Goal: Task Accomplishment & Management: Use online tool/utility

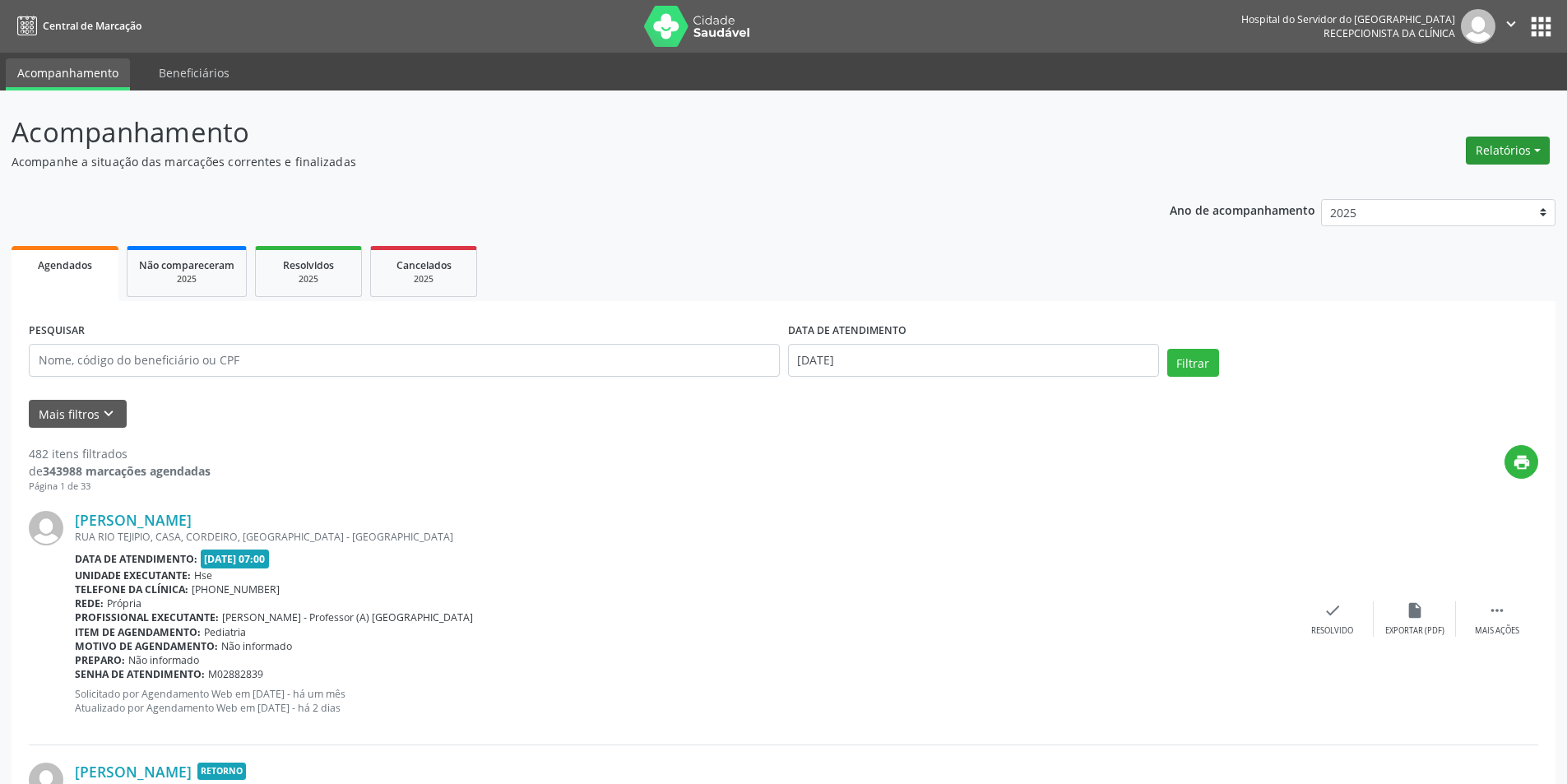
click at [1487, 152] on button "Relatórios" at bounding box center [1508, 150] width 84 height 28
click at [1446, 187] on link "Agendamentos" at bounding box center [1462, 185] width 177 height 23
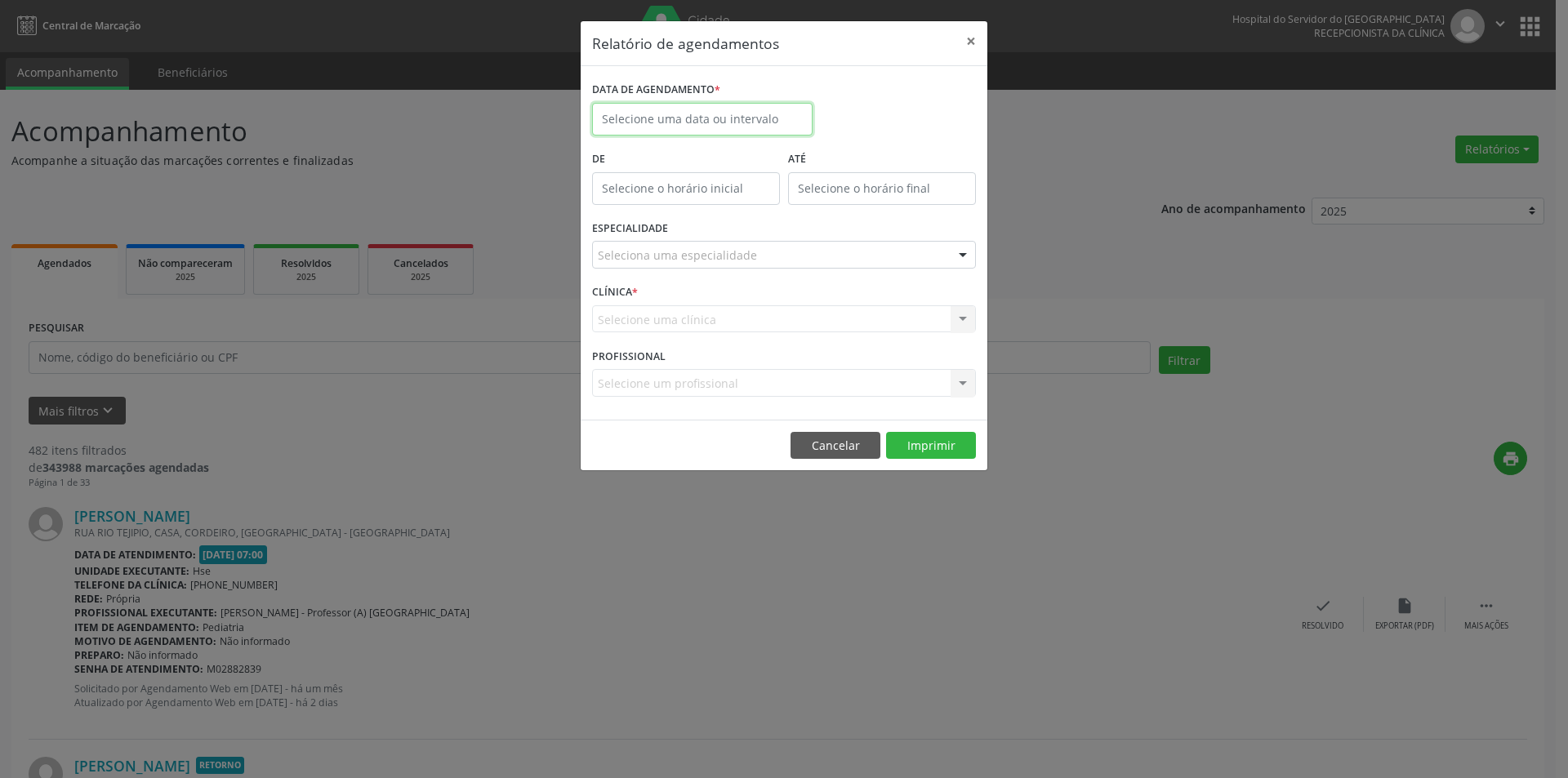
click at [689, 129] on body "Central de Marcação Hospital do Servidor do [GEOGRAPHIC_DATA] Recepcionista da …" at bounding box center [784, 389] width 1568 height 778
click at [722, 201] on span "1" at bounding box center [718, 205] width 32 height 32
type input "[DATE]"
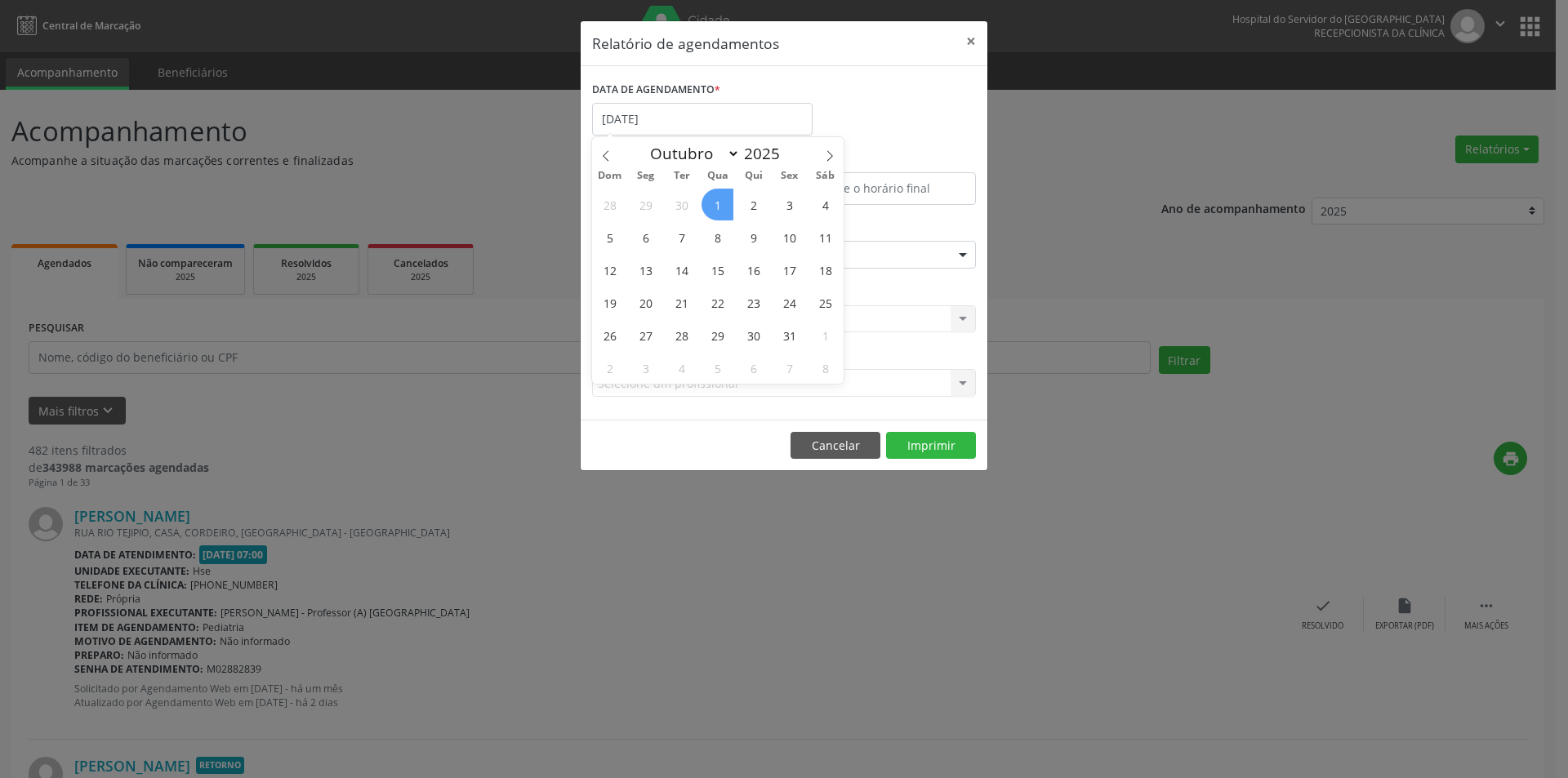
click at [721, 201] on span "1" at bounding box center [718, 205] width 32 height 32
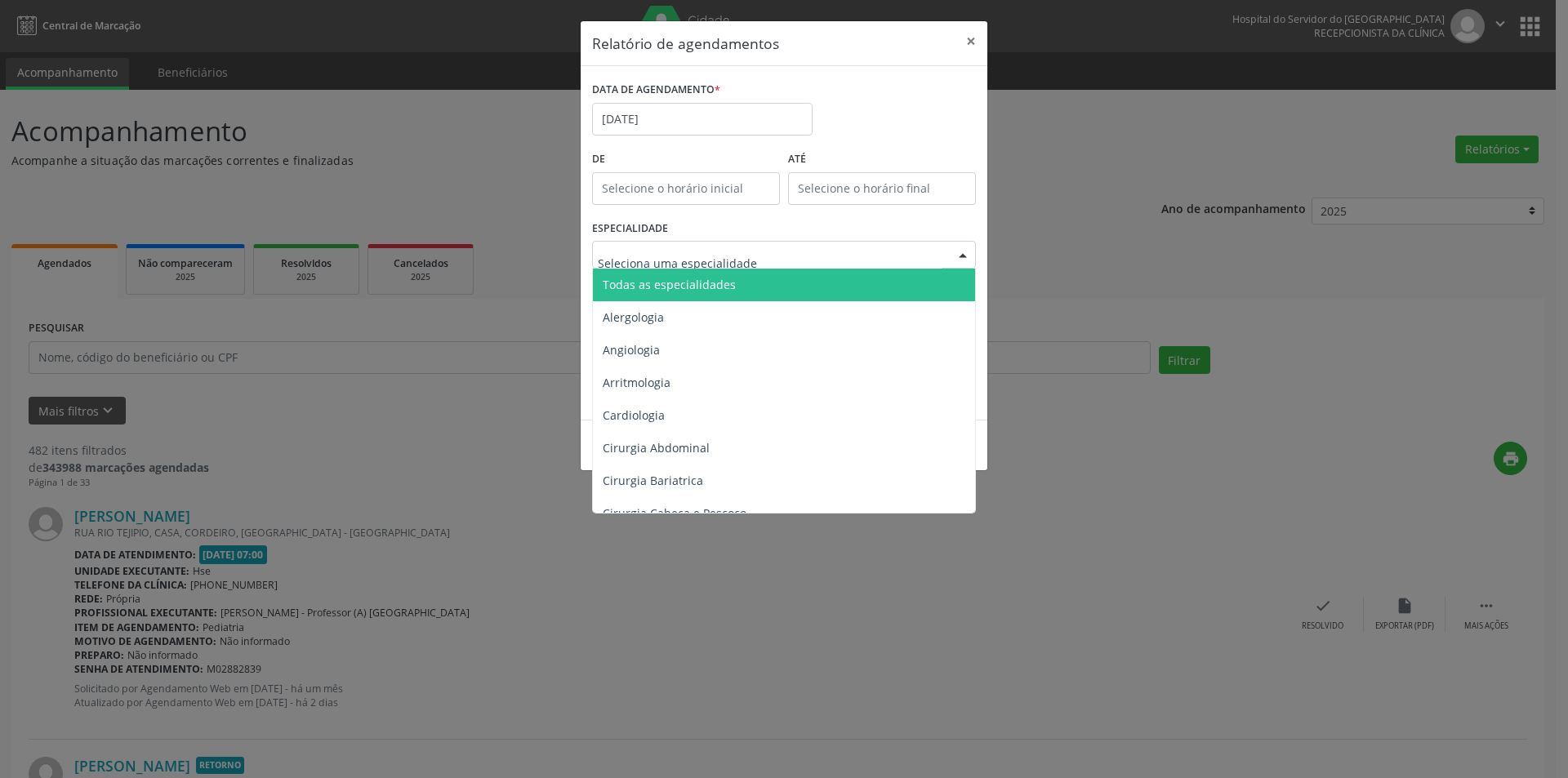
click at [695, 285] on span "Todas as especialidades" at bounding box center [668, 284] width 133 height 15
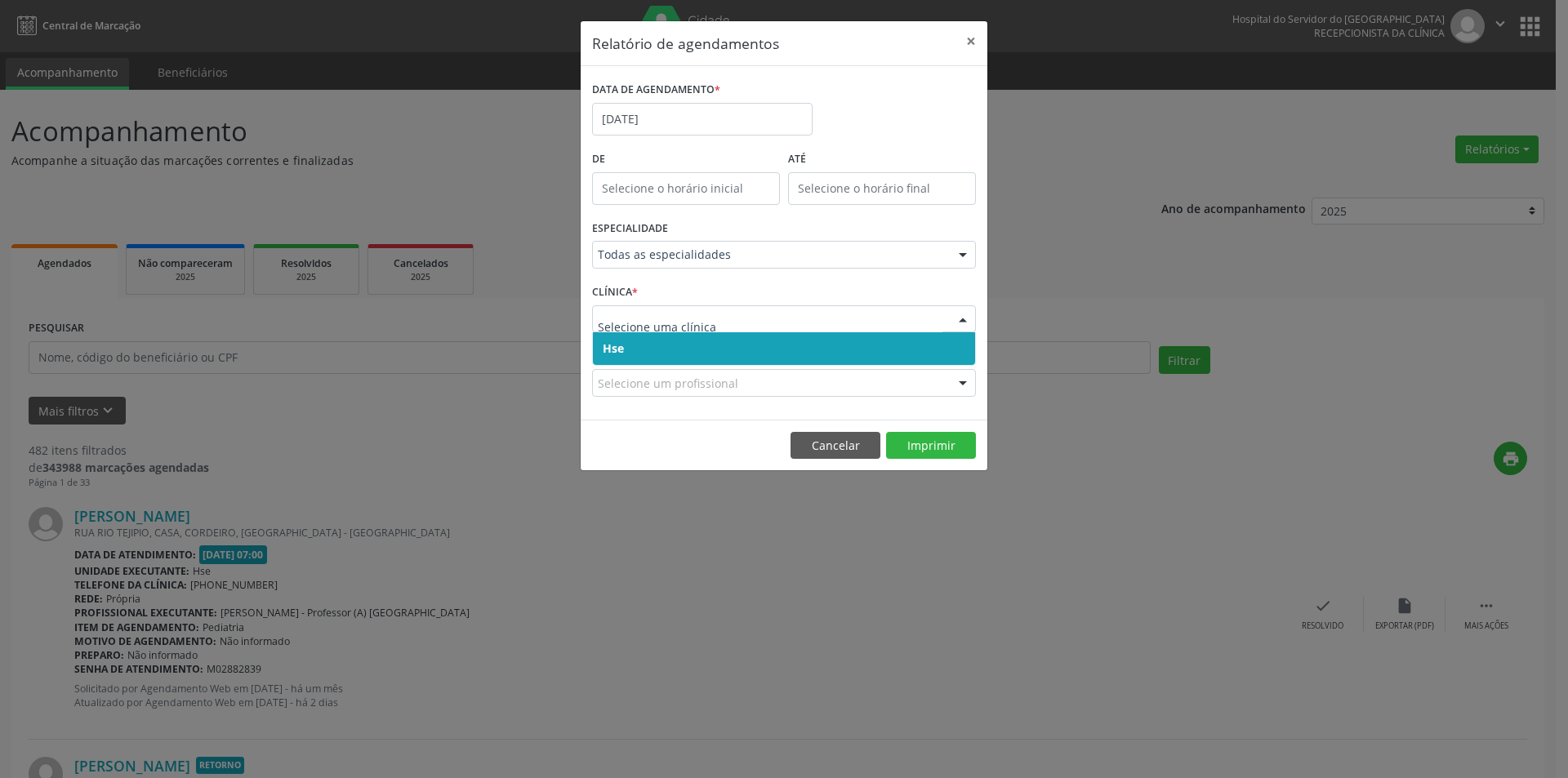
click at [666, 345] on span "Hse" at bounding box center [784, 348] width 382 height 33
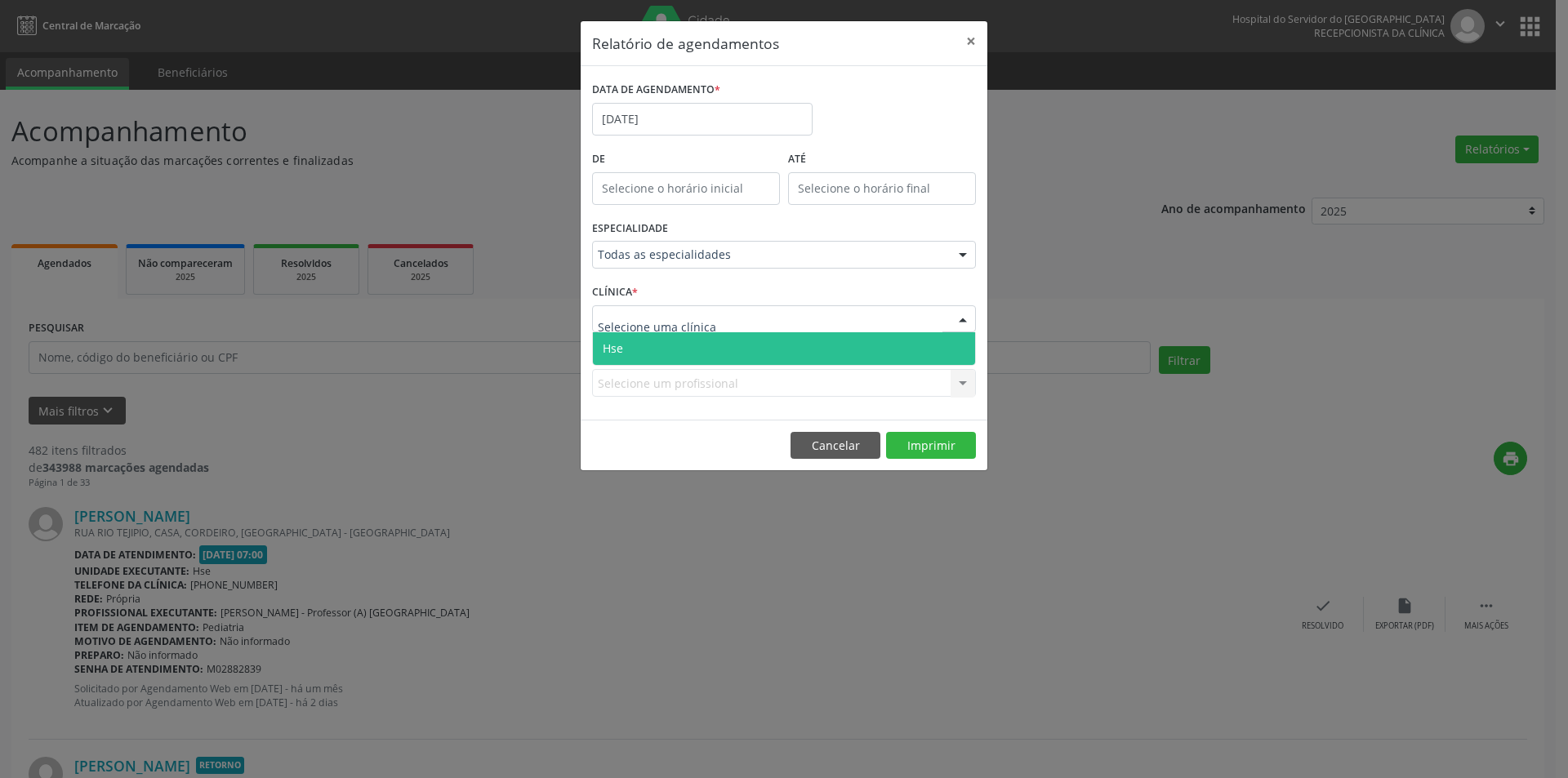
click at [664, 347] on span "Hse" at bounding box center [784, 348] width 382 height 33
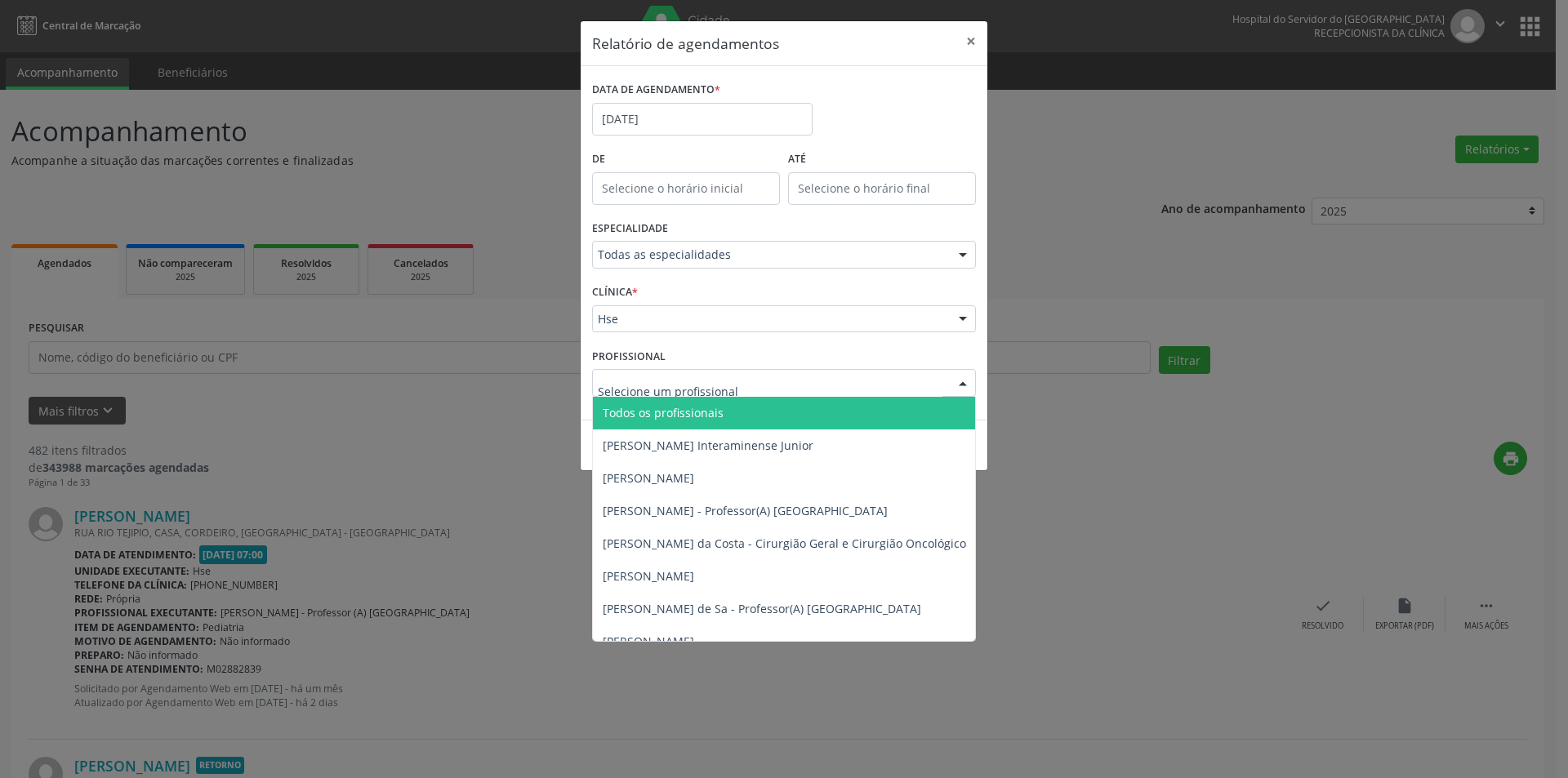
click at [695, 416] on span "Todos os profissionais" at bounding box center [662, 412] width 121 height 15
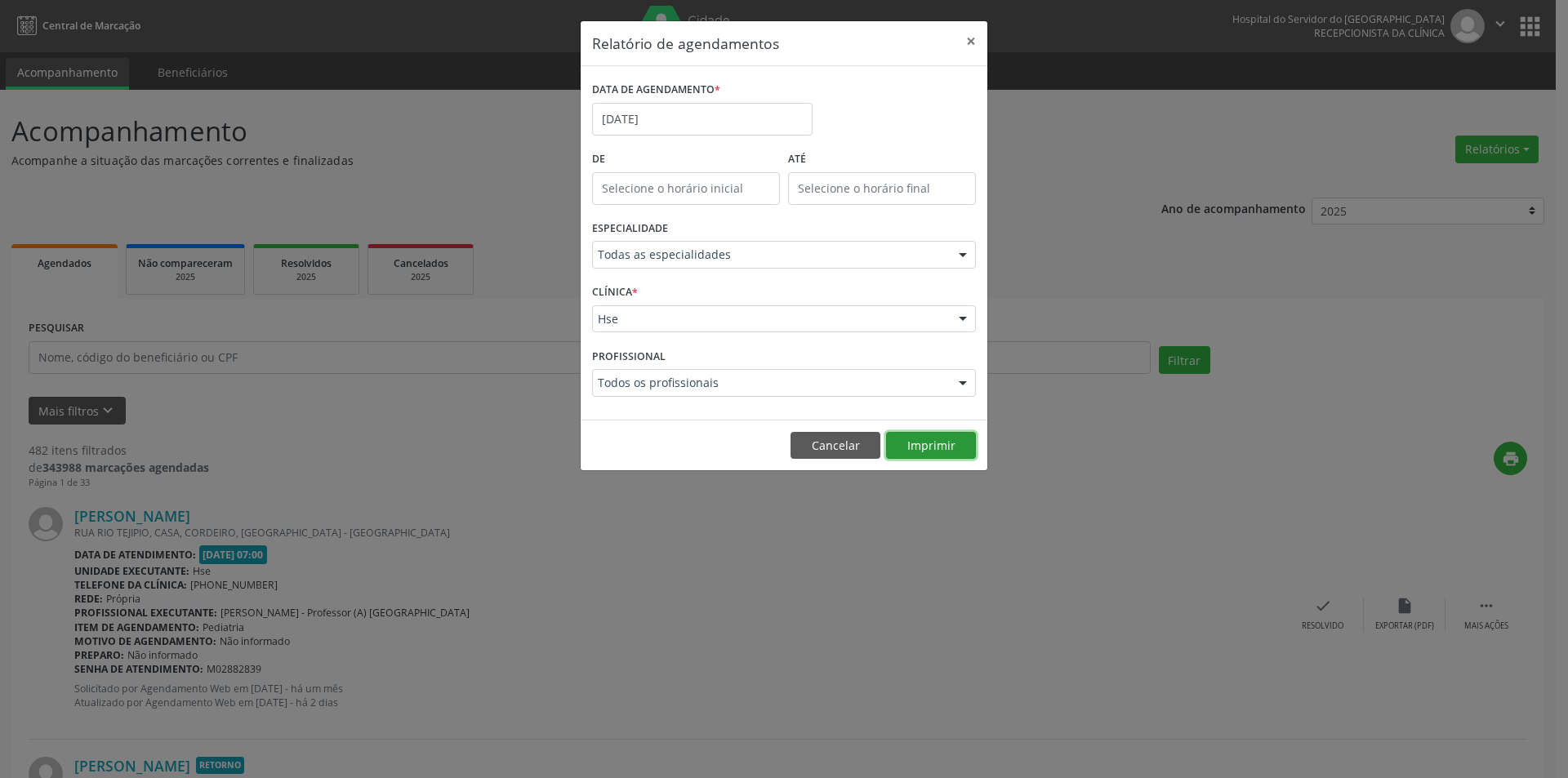
click at [917, 455] on button "Imprimir" at bounding box center [931, 445] width 90 height 28
